Goal: Find contact information: Find contact information

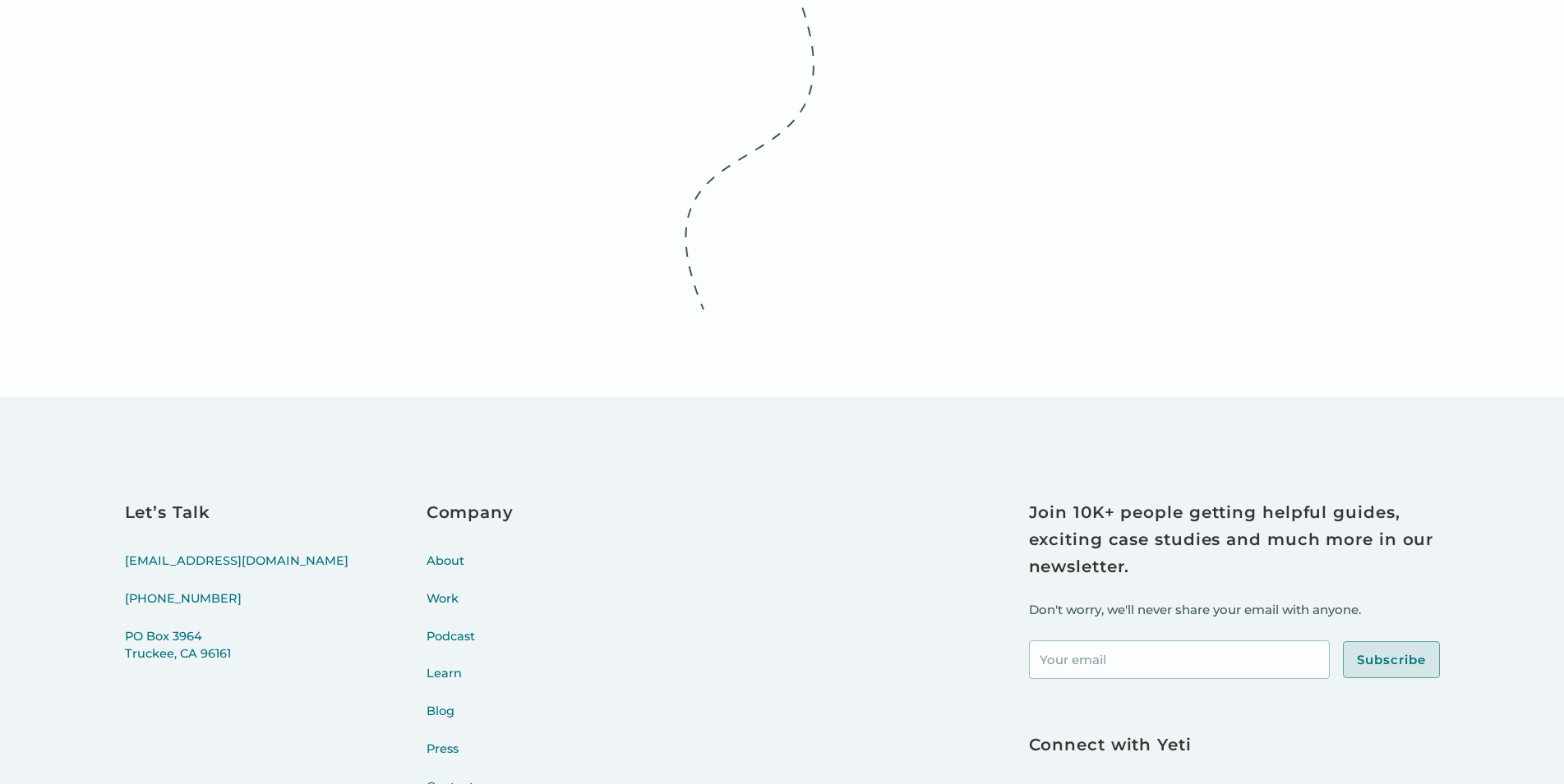
scroll to position [6873, 0]
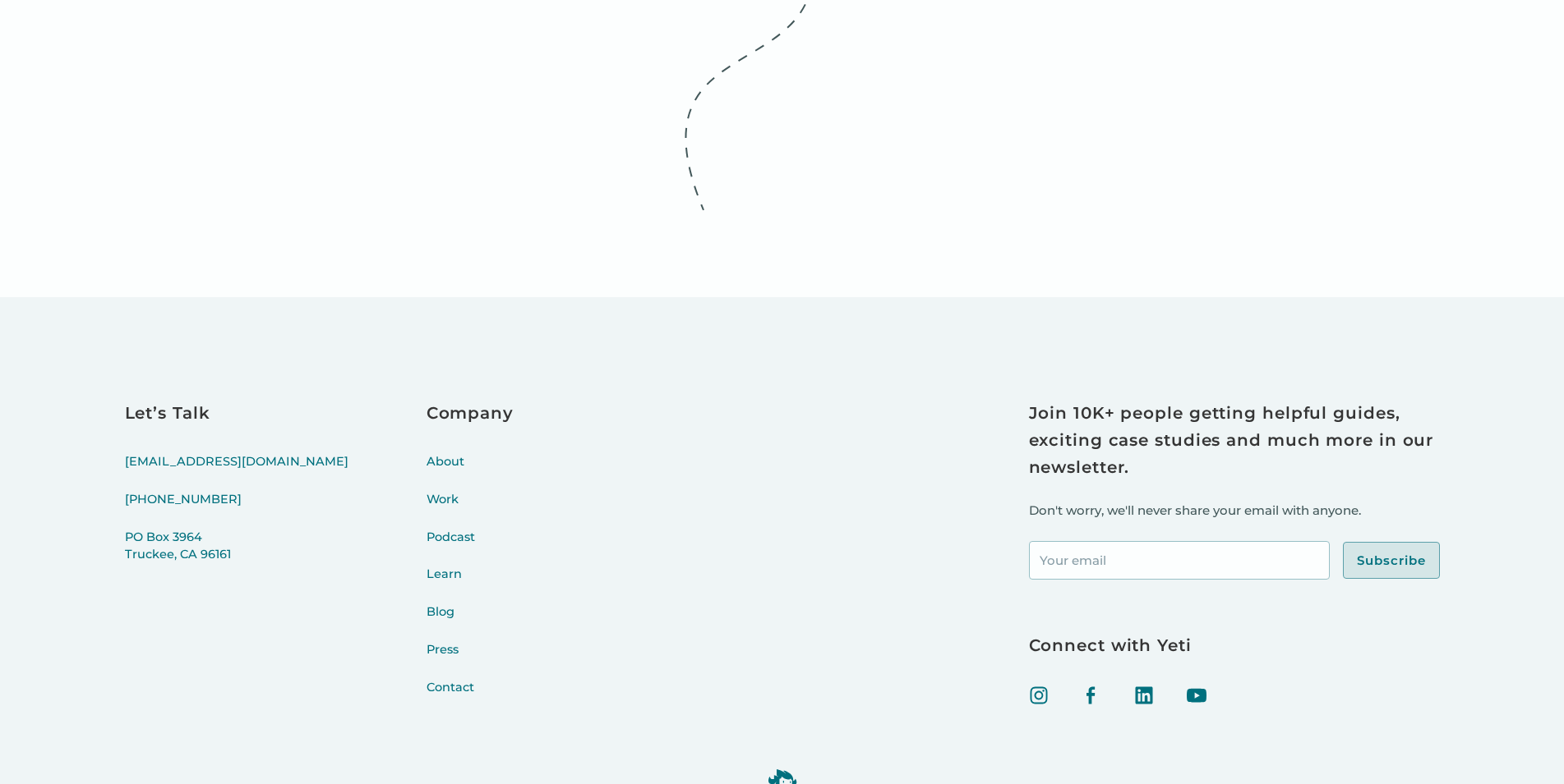
drag, startPoint x: 747, startPoint y: 680, endPoint x: 895, endPoint y: 681, distance: 148.0
click at [895, 716] on div "©2025 Yeti Technologies LLC" at bounding box center [782, 786] width 1315 height 139
copy p "Yeti Technologies LLC"
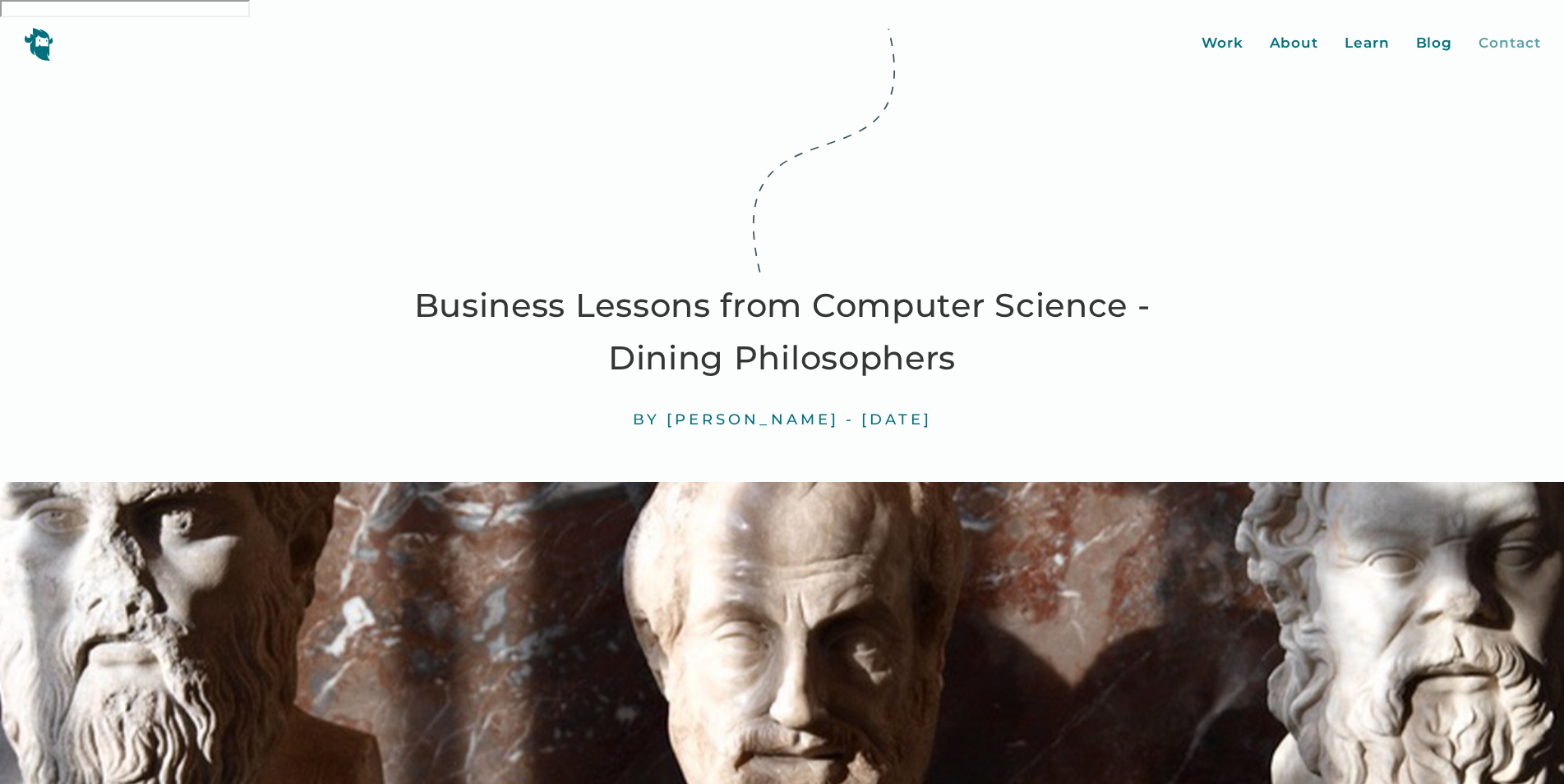
click at [1519, 33] on div "Contact" at bounding box center [1509, 43] width 62 height 21
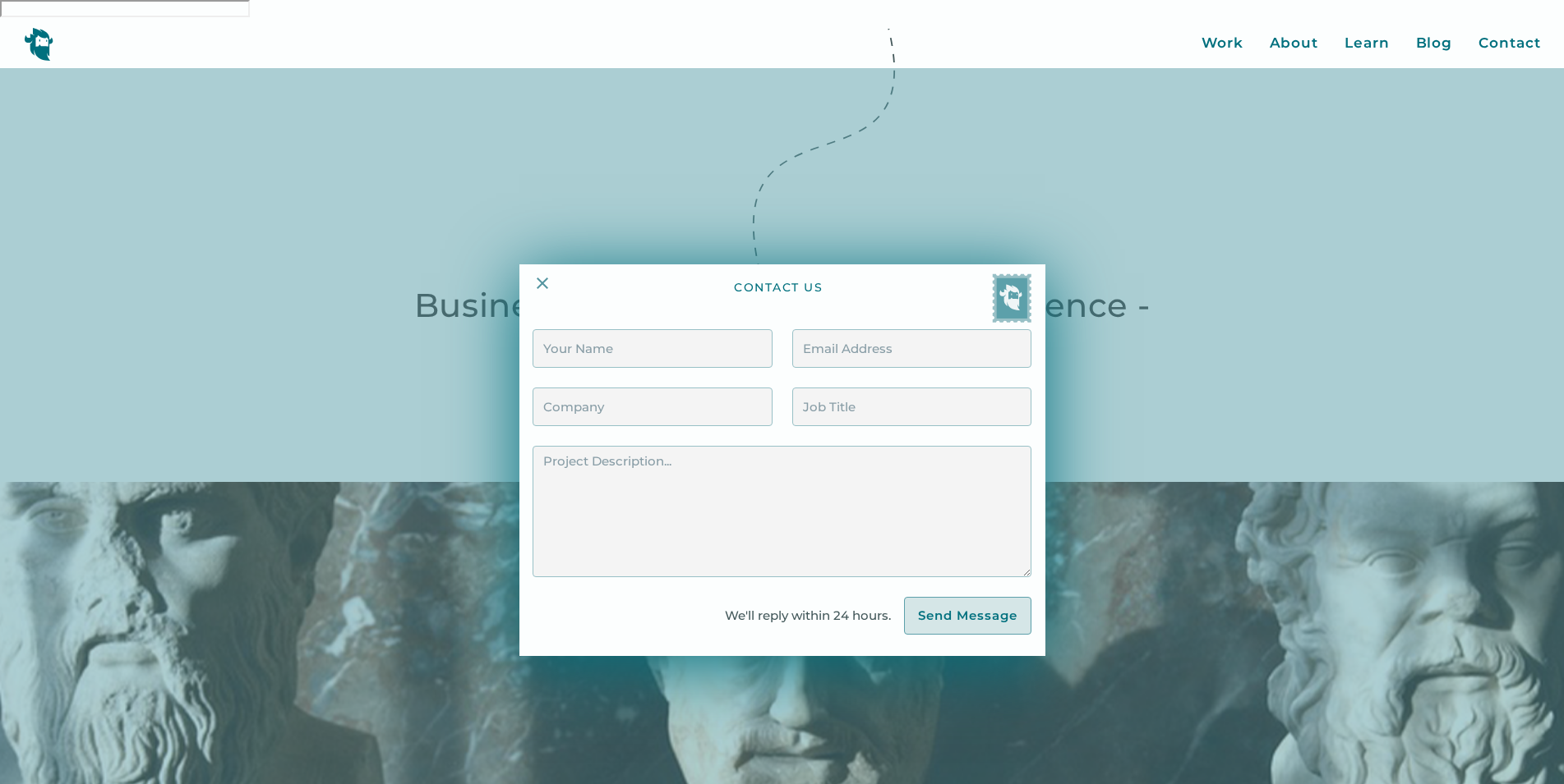
click at [1192, 399] on div at bounding box center [782, 459] width 1564 height 784
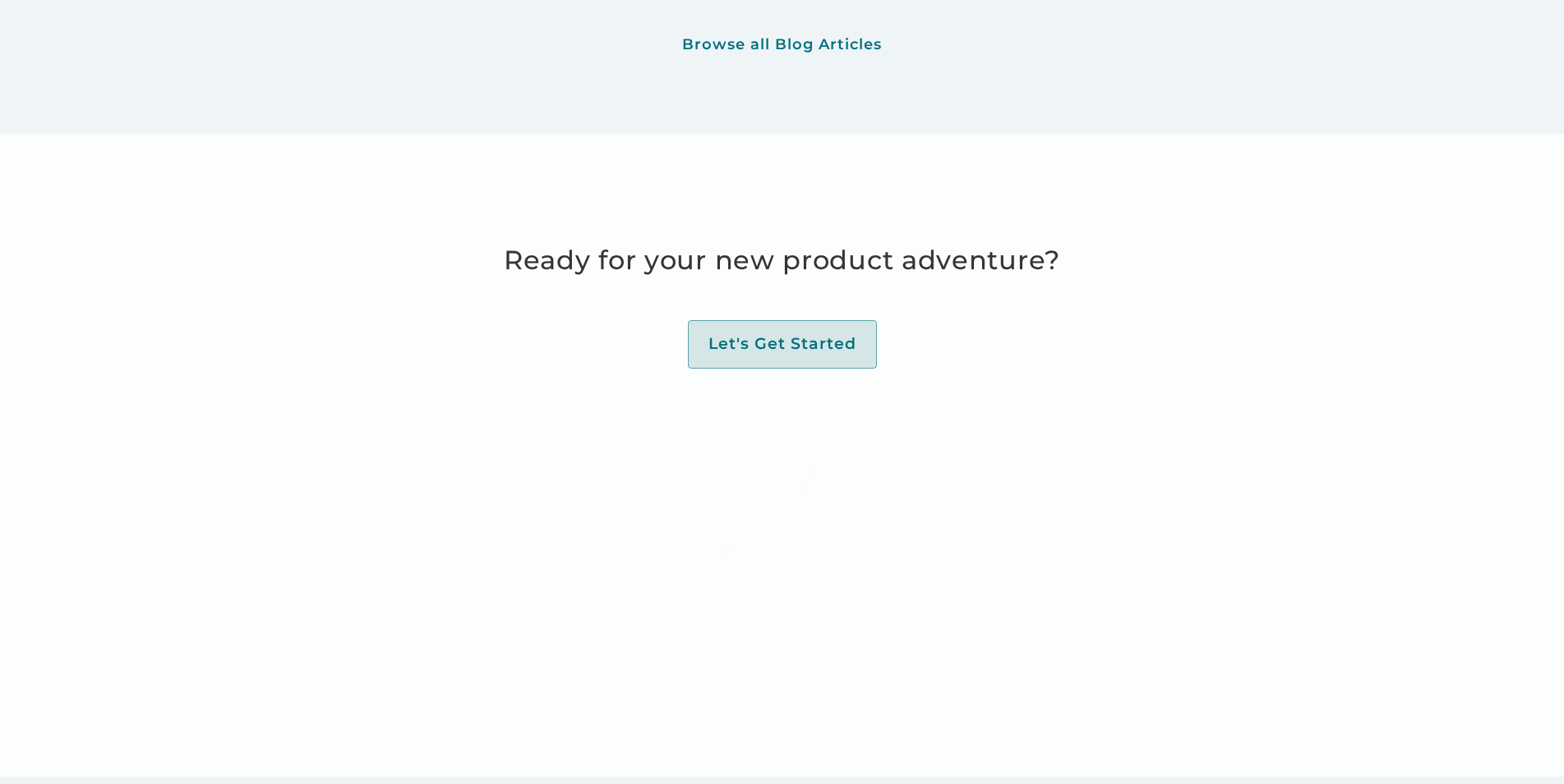
scroll to position [6873, 0]
